Goal: Obtain resource: Download file/media

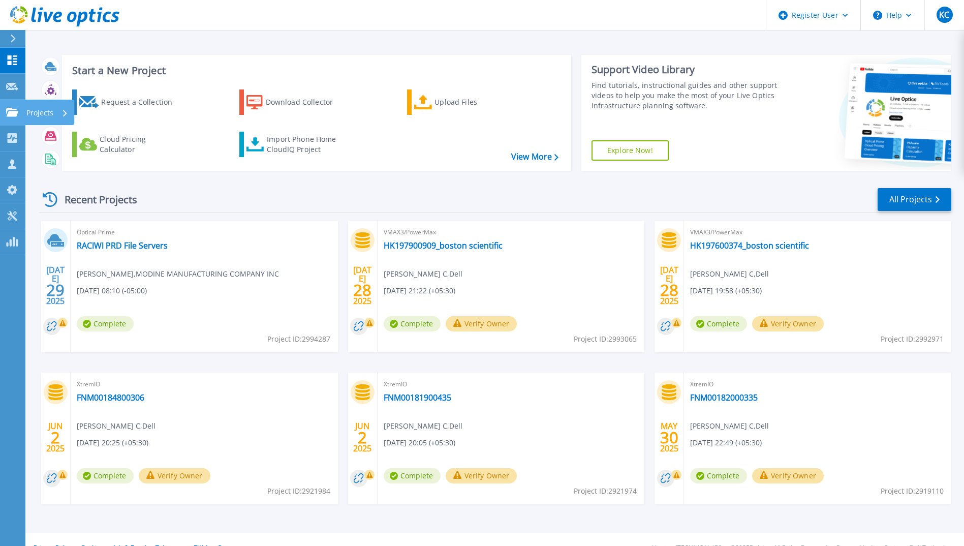
click at [10, 108] on icon at bounding box center [12, 112] width 12 height 9
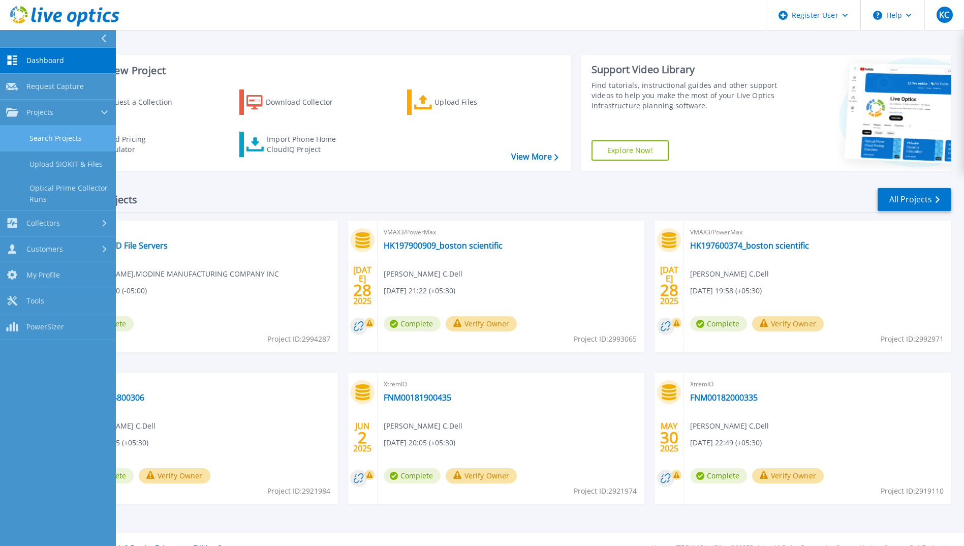
click at [75, 136] on link "Search Projects" at bounding box center [58, 138] width 116 height 26
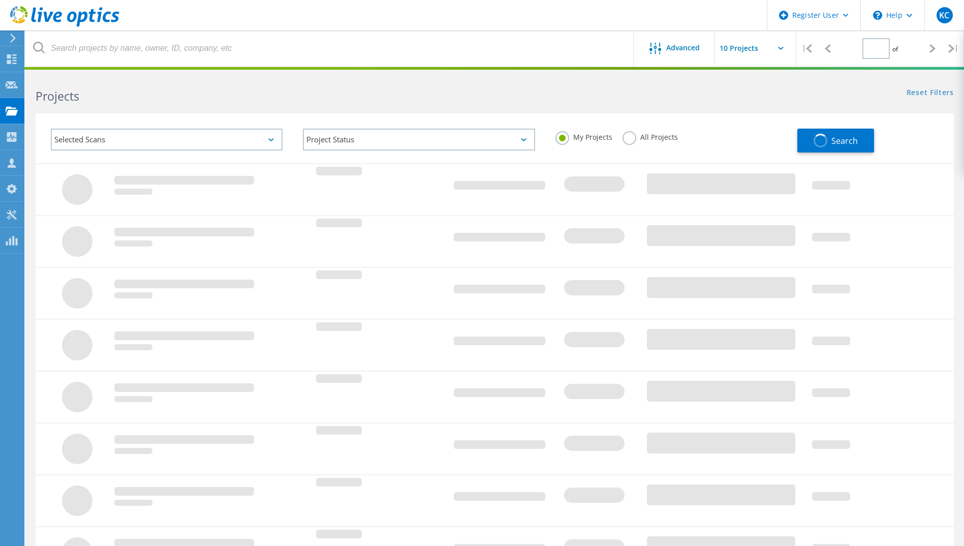
type input "1"
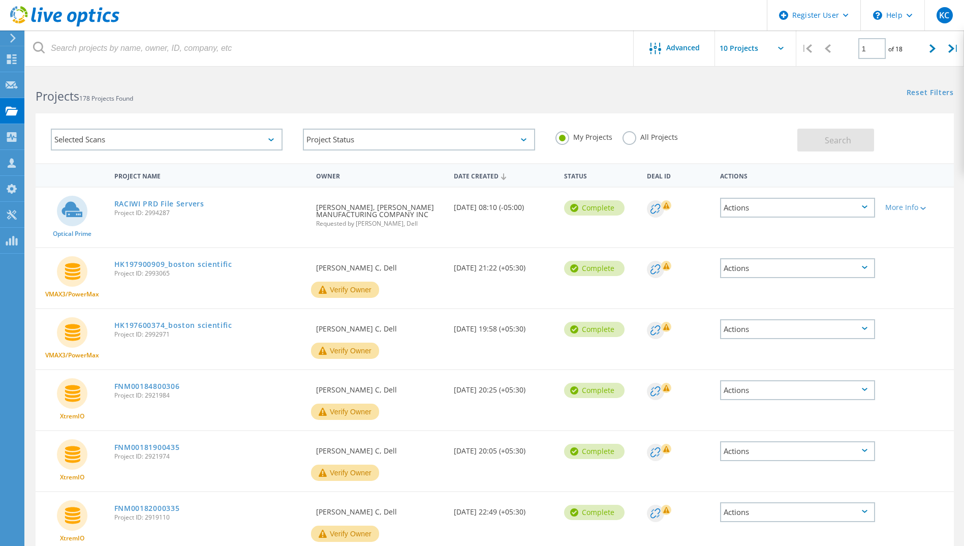
click at [626, 141] on label "All Projects" at bounding box center [649, 136] width 55 height 10
click at [0, 0] on input "All Projects" at bounding box center [0, 0] width 0 height 0
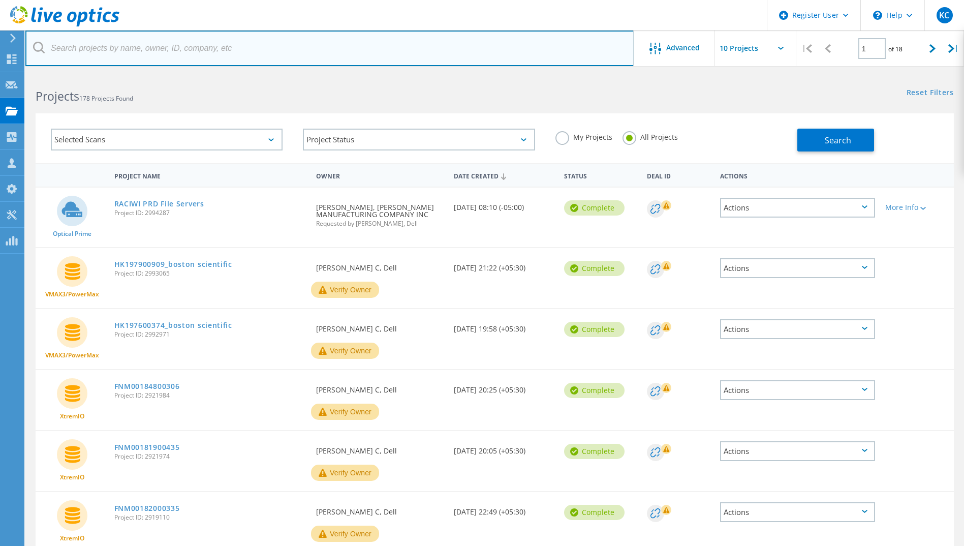
click at [180, 52] on input "text" at bounding box center [329, 48] width 609 height 36
type input "2826703"
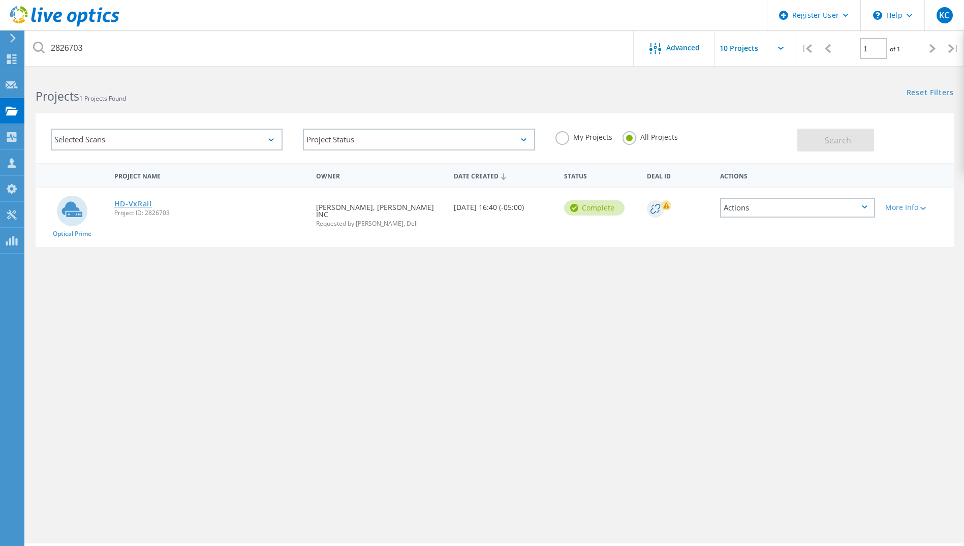
click at [145, 206] on link "HD-VxRail" at bounding box center [133, 203] width 38 height 7
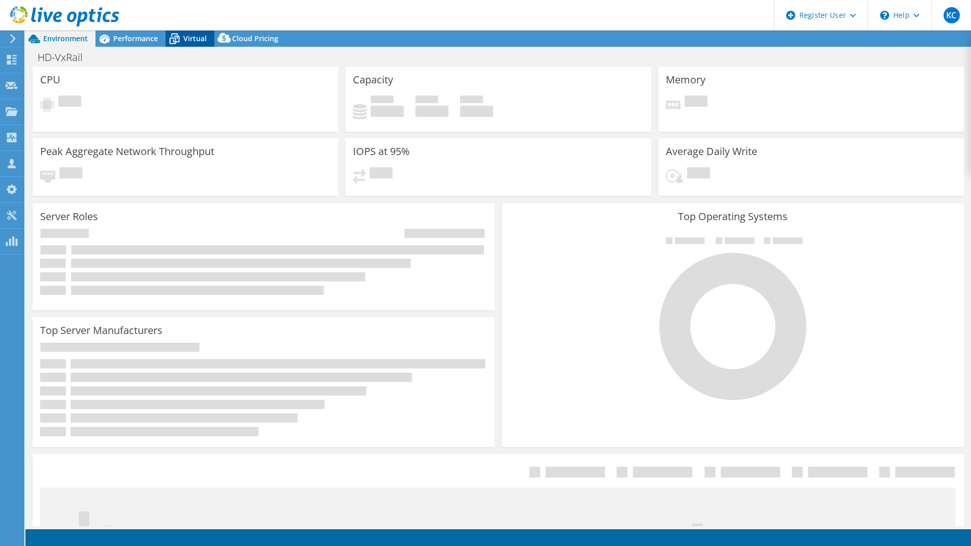
select select "USD"
click at [182, 40] on icon at bounding box center [175, 39] width 18 height 18
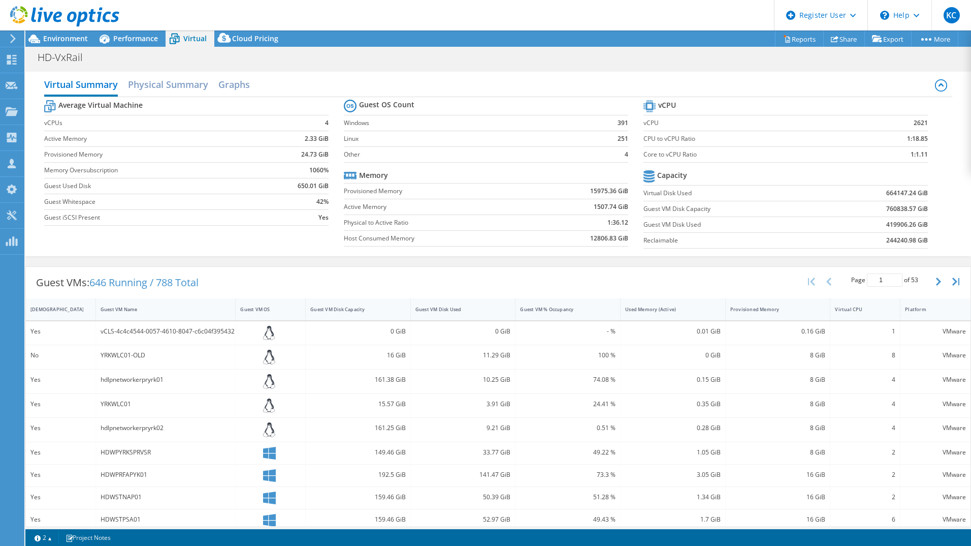
click at [499, 45] on div "Project Actions Project Actions Reports Share Export vSAN ReadyNode Sizer" at bounding box center [498, 38] width 946 height 16
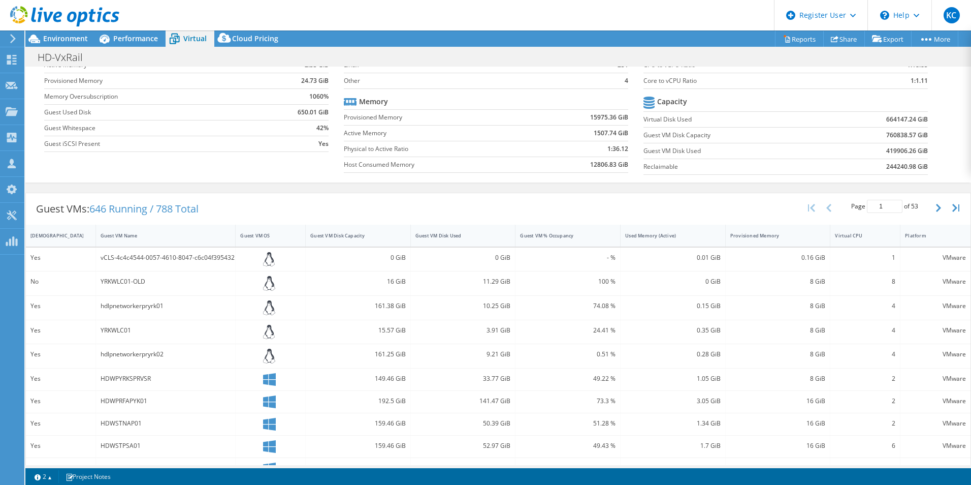
scroll to position [102, 0]
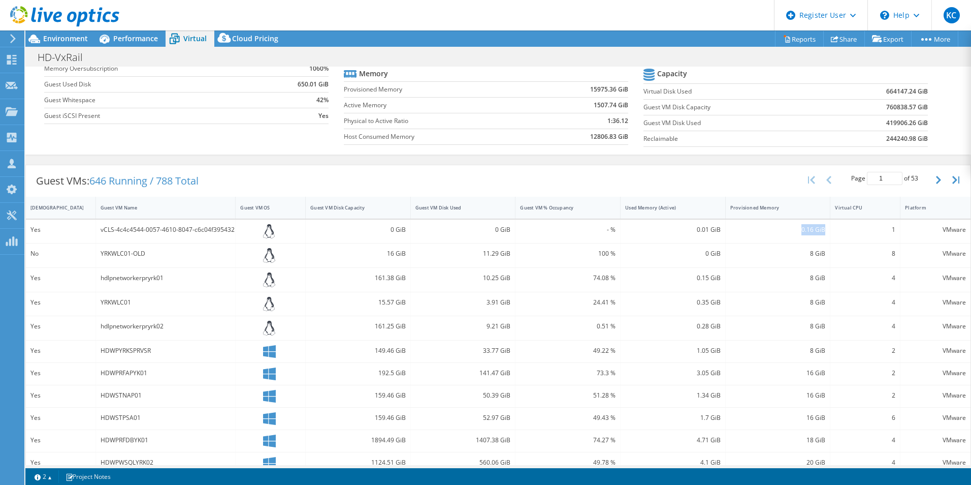
drag, startPoint x: 783, startPoint y: 236, endPoint x: 820, endPoint y: 234, distance: 37.1
click at [820, 234] on div "0.16 GiB" at bounding box center [778, 231] width 105 height 24
drag, startPoint x: 679, startPoint y: 232, endPoint x: 723, endPoint y: 235, distance: 44.3
click at [723, 235] on div "Yes vCLS-4c4c4544-0057-4610-8047-c6c04f395432 0 GiB 0 GiB - % 0.01 GiB 0.16 GiB…" at bounding box center [498, 231] width 945 height 24
drag, startPoint x: 723, startPoint y: 235, endPoint x: 820, endPoint y: 263, distance: 101.0
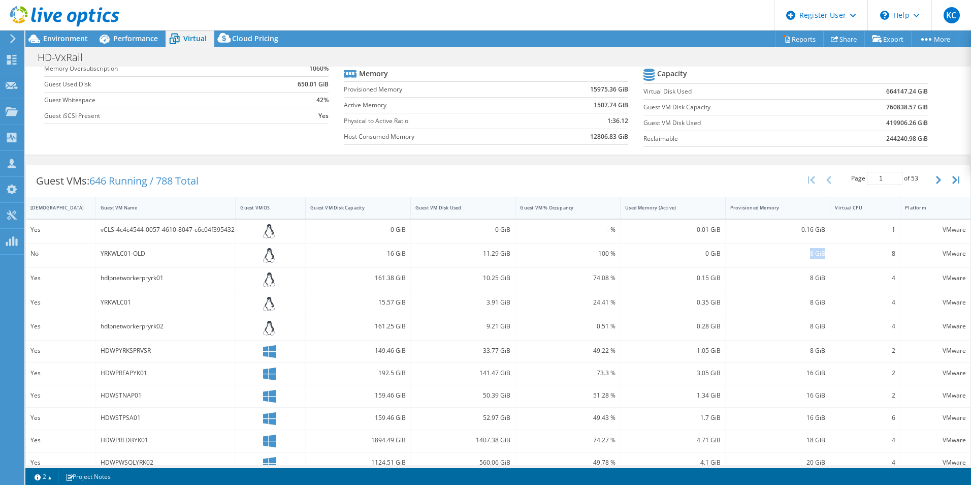
click at [820, 263] on div "8 GiB" at bounding box center [778, 255] width 105 height 24
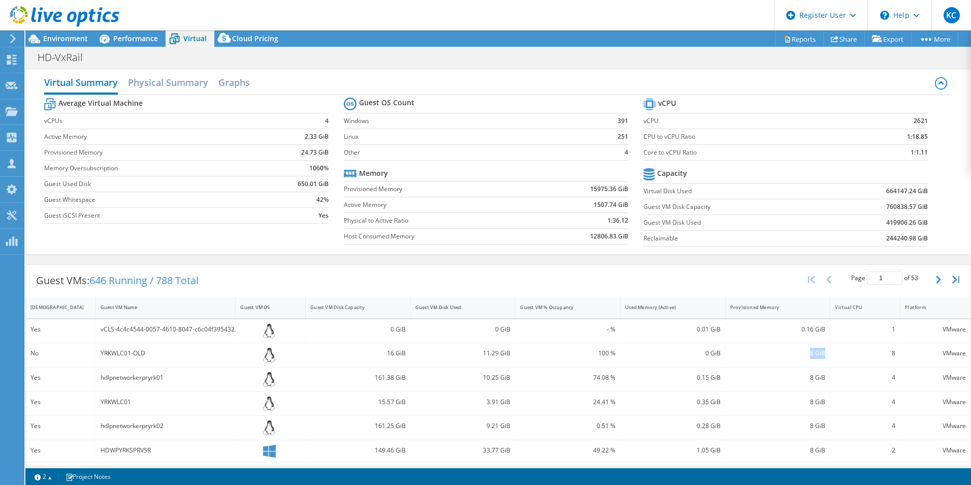
scroll to position [0, 0]
click at [75, 39] on span "Environment" at bounding box center [65, 39] width 45 height 10
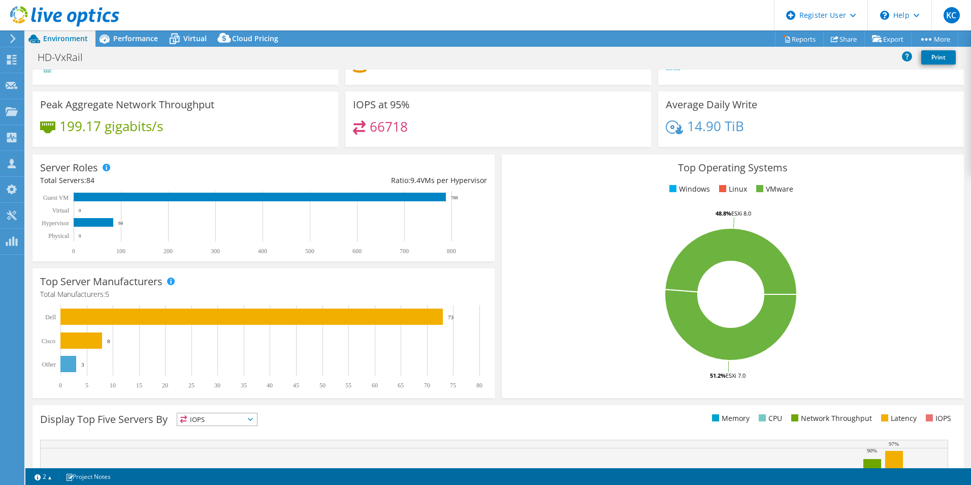
scroll to position [41, 0]
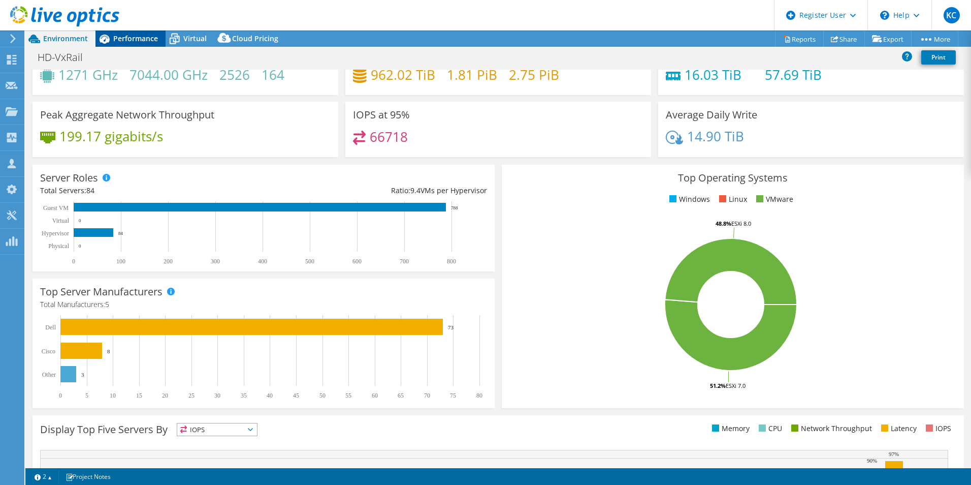
click at [126, 31] on div "Performance" at bounding box center [130, 38] width 70 height 16
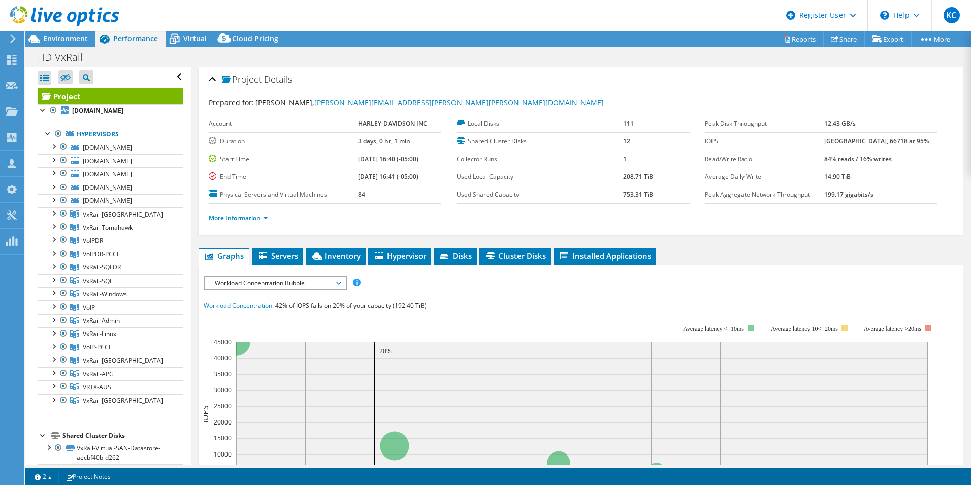
scroll to position [0, 0]
click at [331, 283] on span "Workload Concentration Bubble" at bounding box center [275, 283] width 131 height 12
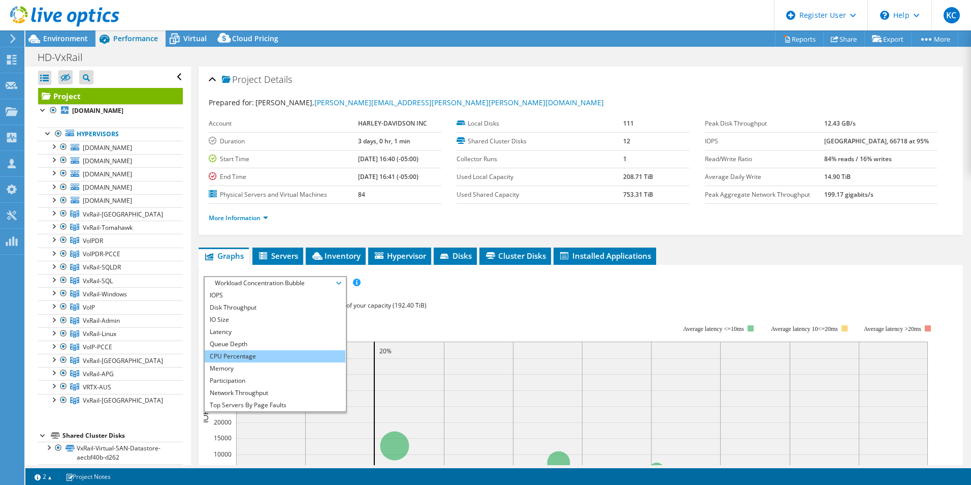
click at [299, 356] on li "CPU Percentage" at bounding box center [275, 356] width 141 height 12
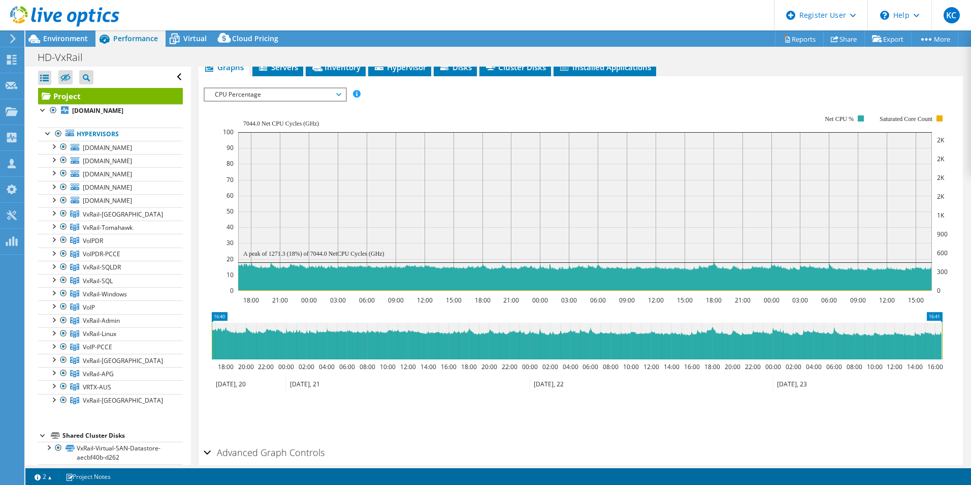
scroll to position [203, 0]
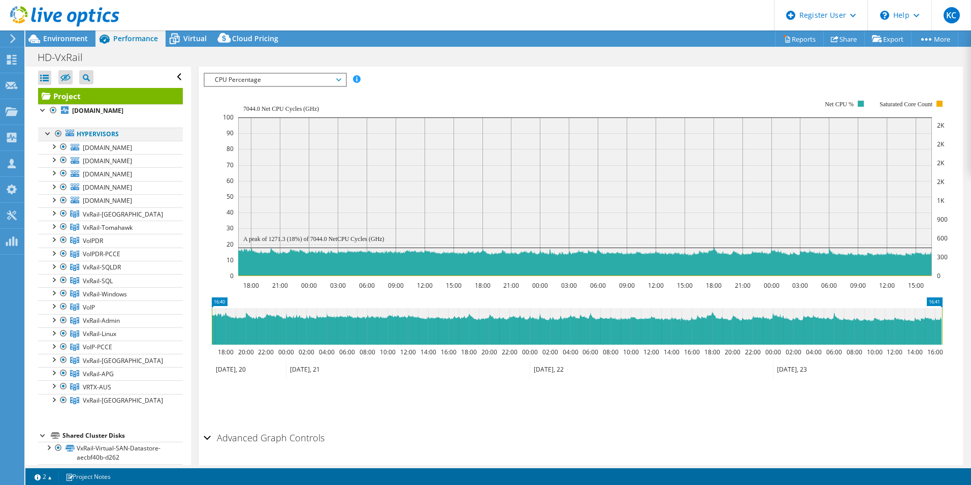
click at [58, 140] on div at bounding box center [58, 133] width 10 height 12
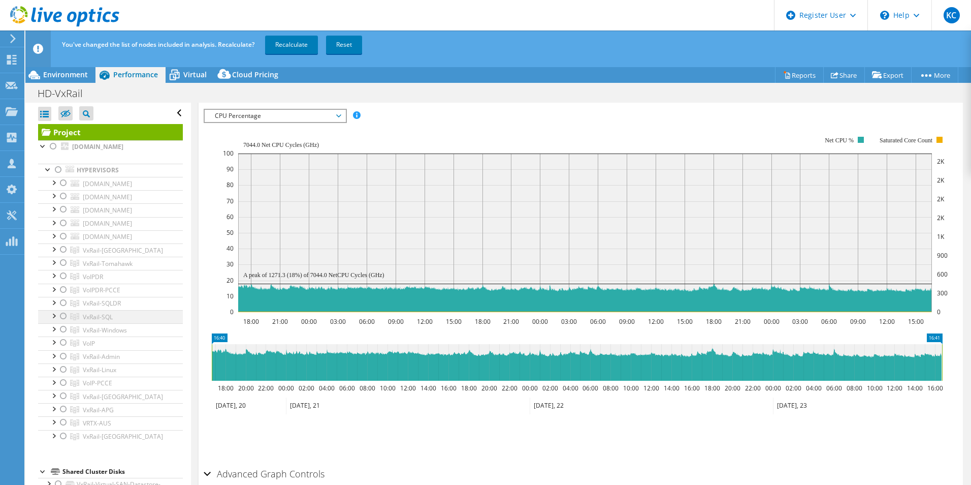
click at [61, 322] on div at bounding box center [63, 316] width 10 height 12
click at [289, 51] on link "Recalculate" at bounding box center [291, 45] width 53 height 18
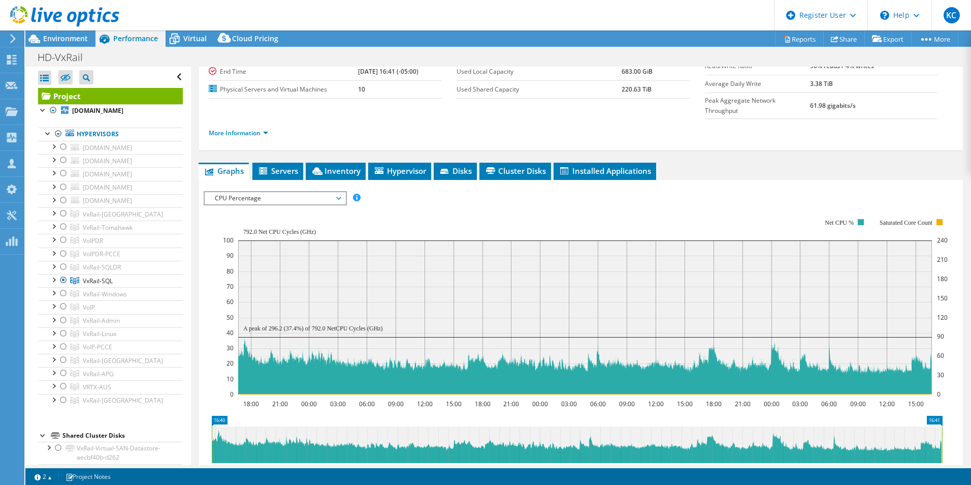
scroll to position [102, 0]
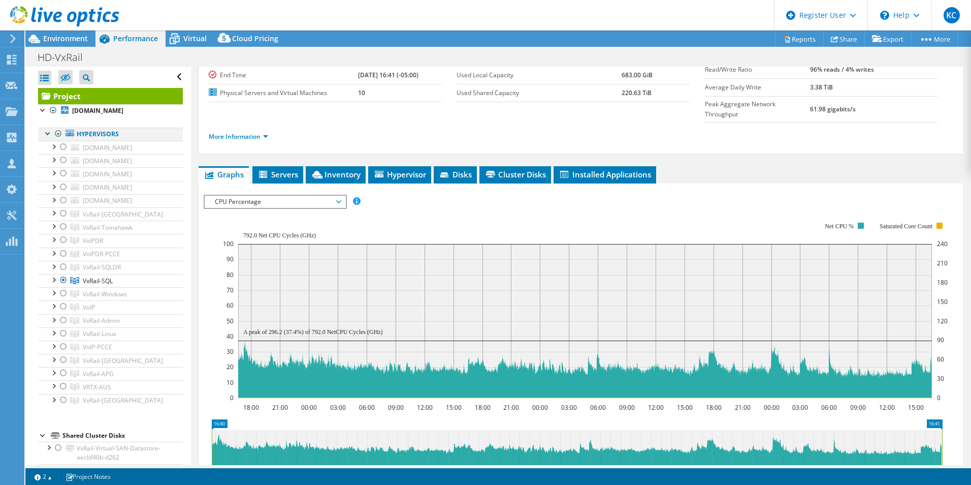
click at [56, 140] on div at bounding box center [58, 133] width 10 height 12
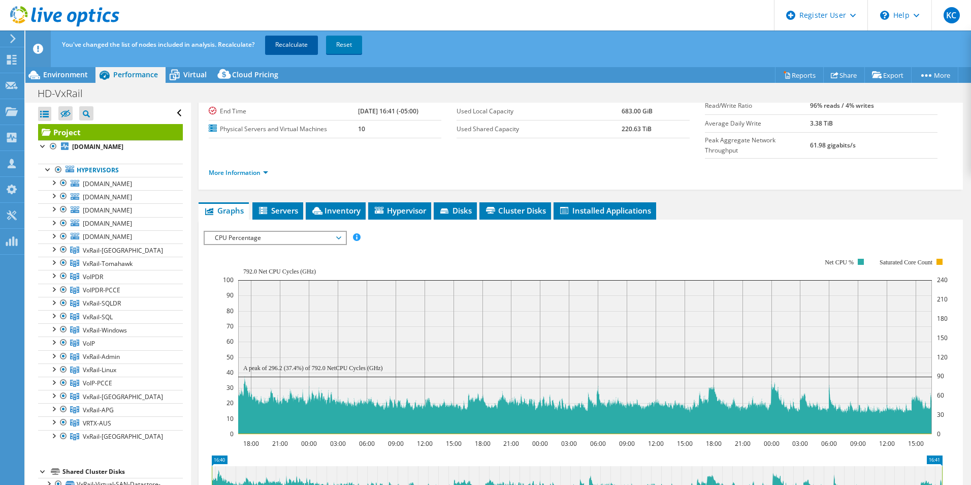
click at [287, 47] on link "Recalculate" at bounding box center [291, 45] width 53 height 18
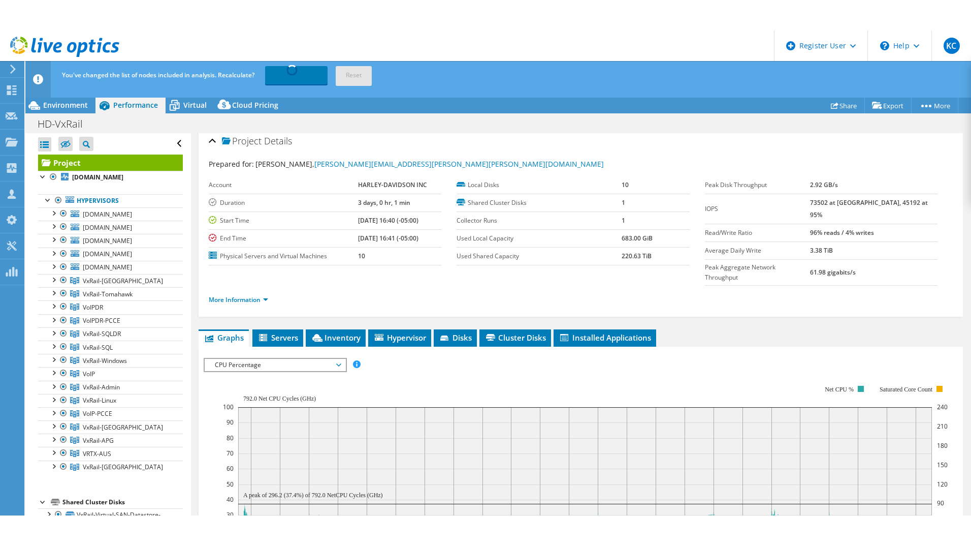
scroll to position [0, 0]
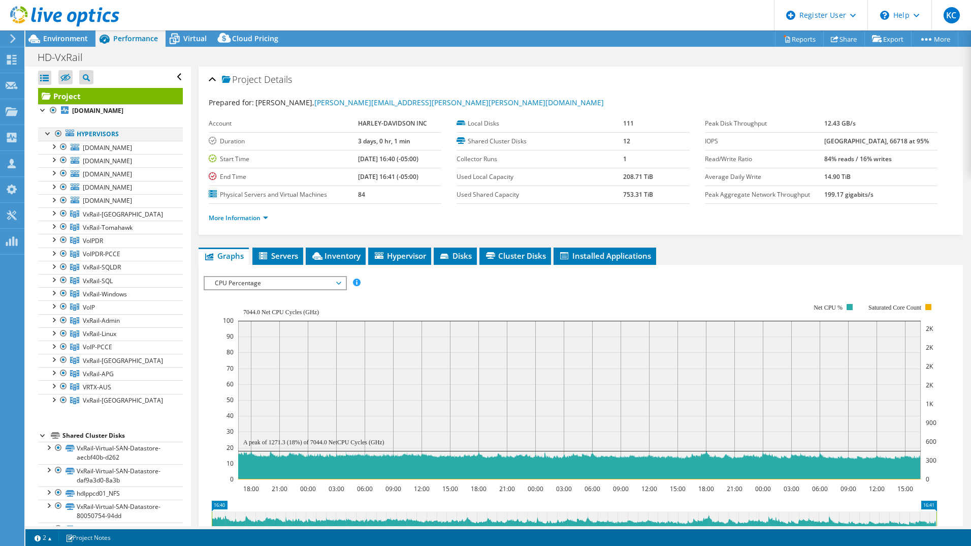
click at [56, 140] on div at bounding box center [58, 133] width 10 height 12
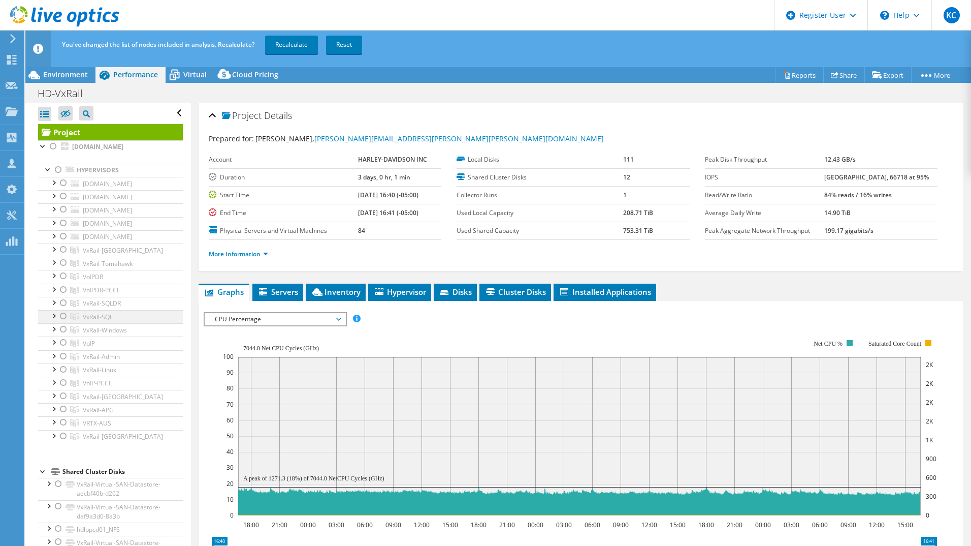
click at [63, 322] on div at bounding box center [63, 316] width 10 height 12
click at [298, 36] on link "Recalculate" at bounding box center [291, 45] width 53 height 18
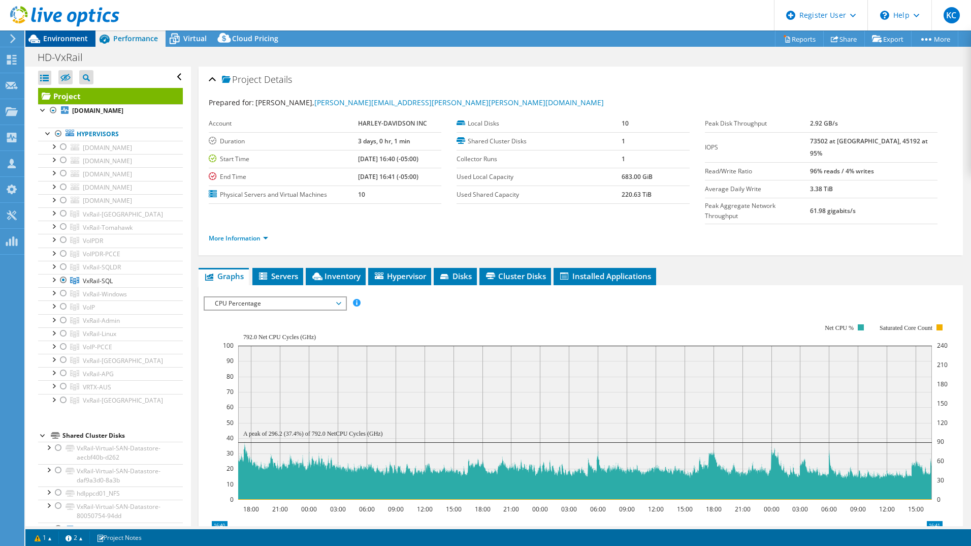
click at [71, 41] on span "Environment" at bounding box center [65, 39] width 45 height 10
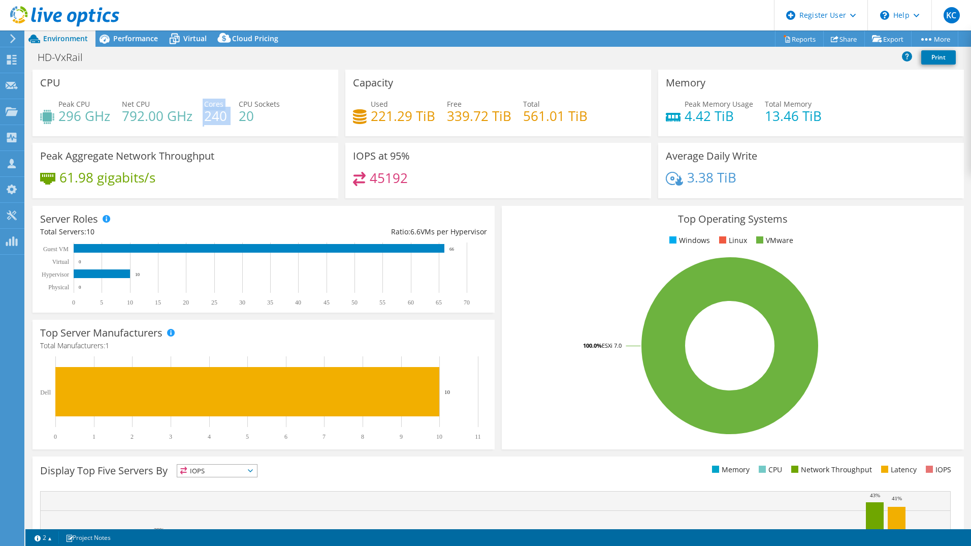
drag, startPoint x: 199, startPoint y: 121, endPoint x: 228, endPoint y: 121, distance: 29.0
click at [228, 121] on div "Peak CPU 296 GHz Net CPU 792.00 GHz Cores 240 CPU Sockets 20" at bounding box center [185, 115] width 291 height 33
click at [137, 45] on div "Performance" at bounding box center [130, 38] width 70 height 16
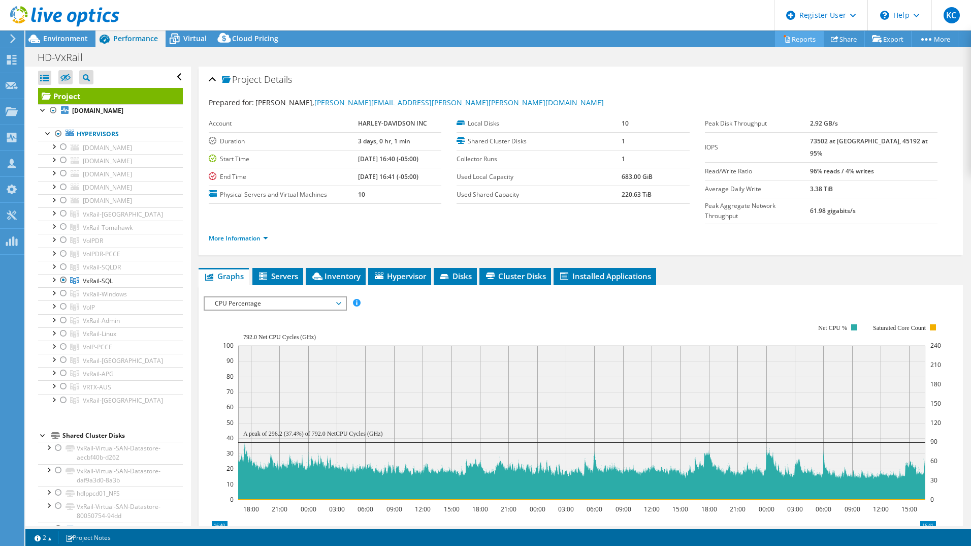
click at [794, 42] on link "Reports" at bounding box center [799, 39] width 49 height 16
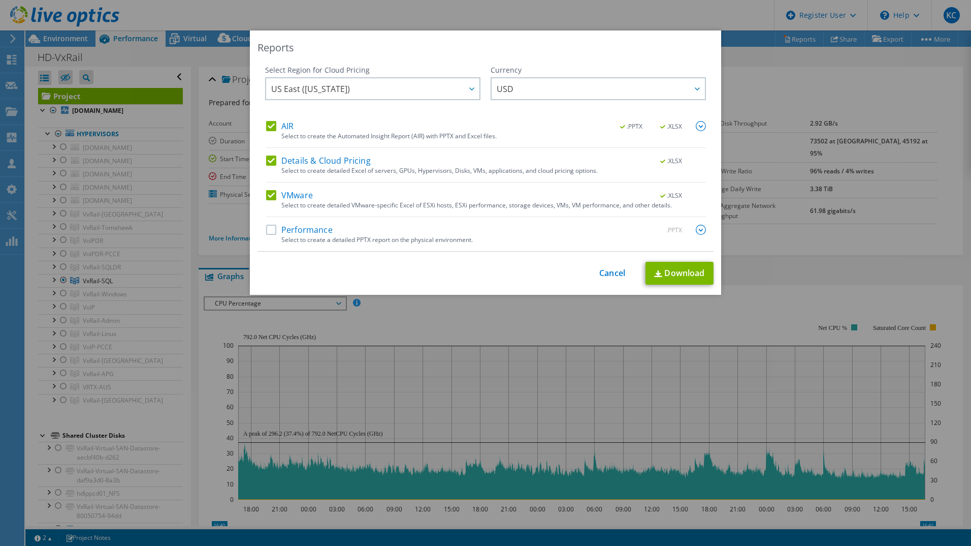
click at [267, 124] on label "AIR" at bounding box center [279, 126] width 27 height 10
click at [0, 0] on input "AIR" at bounding box center [0, 0] width 0 height 0
click at [268, 163] on label "Details & Cloud Pricing" at bounding box center [318, 160] width 105 height 10
click at [0, 0] on input "Details & Cloud Pricing" at bounding box center [0, 0] width 0 height 0
click at [677, 264] on link "Download" at bounding box center [680, 273] width 68 height 23
